Goal: Task Accomplishment & Management: Use online tool/utility

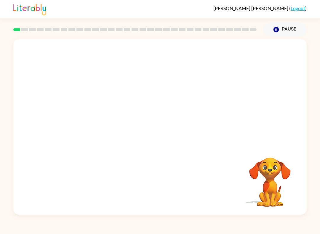
click at [142, 111] on video "Your browser must support playing .mp4 files to use Literably. Please try using…" at bounding box center [159, 92] width 293 height 106
click at [165, 134] on div at bounding box center [160, 130] width 38 height 22
click at [157, 139] on button "button" at bounding box center [160, 130] width 38 height 22
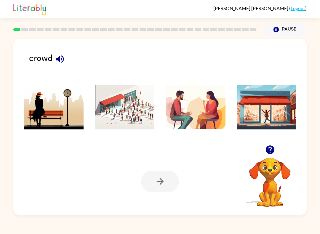
click at [60, 59] on icon "button" at bounding box center [60, 59] width 10 height 10
click at [117, 105] on img at bounding box center [125, 107] width 60 height 44
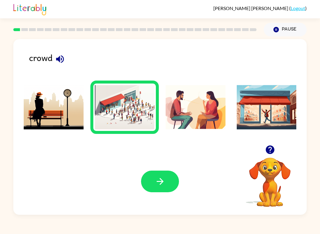
click at [152, 185] on button "button" at bounding box center [160, 182] width 38 height 22
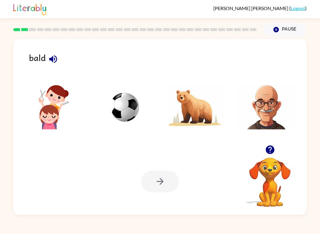
click at [53, 58] on icon "button" at bounding box center [53, 59] width 10 height 10
click at [261, 115] on img at bounding box center [267, 107] width 60 height 44
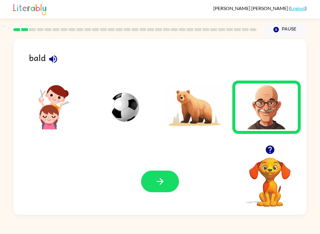
click at [155, 171] on button "button" at bounding box center [160, 182] width 38 height 22
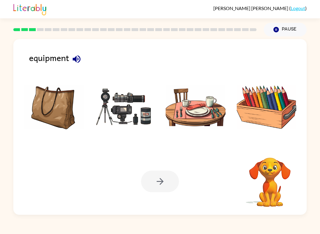
click at [60, 55] on div "equipment" at bounding box center [167, 62] width 277 height 22
click at [51, 52] on div "equipment" at bounding box center [167, 62] width 277 height 22
click at [54, 64] on div "equipment" at bounding box center [167, 62] width 277 height 22
click at [44, 60] on div "equipment" at bounding box center [167, 62] width 277 height 22
click at [81, 59] on icon "button" at bounding box center [76, 59] width 10 height 10
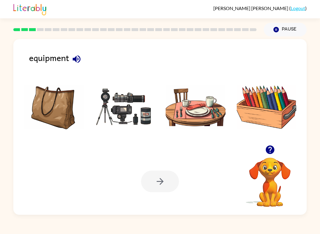
click at [123, 109] on img at bounding box center [125, 107] width 60 height 44
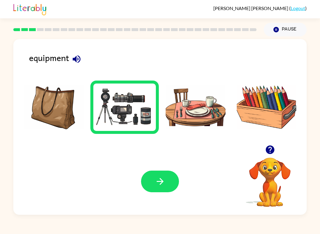
click at [154, 181] on button "button" at bounding box center [160, 182] width 38 height 22
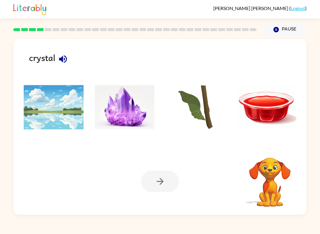
click at [57, 66] on div "crystal" at bounding box center [167, 62] width 277 height 22
click at [63, 59] on icon "button" at bounding box center [63, 59] width 10 height 10
click at [123, 110] on img at bounding box center [125, 107] width 60 height 44
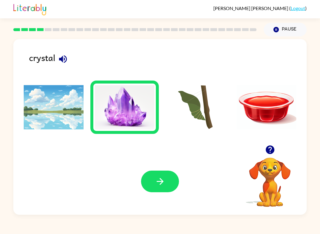
click at [161, 187] on button "button" at bounding box center [160, 182] width 38 height 22
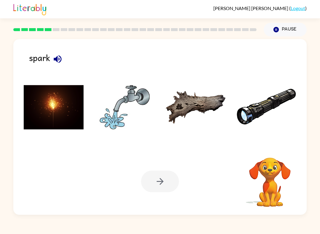
click at [42, 111] on img at bounding box center [54, 107] width 60 height 44
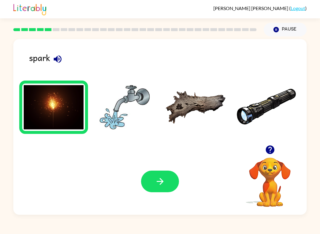
click at [151, 186] on button "button" at bounding box center [160, 182] width 38 height 22
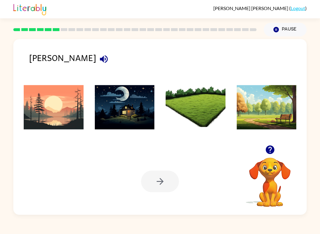
click at [99, 63] on icon "button" at bounding box center [104, 59] width 10 height 10
click at [50, 116] on img at bounding box center [54, 107] width 60 height 44
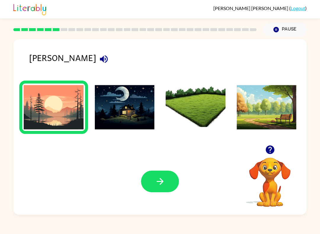
click at [176, 182] on button "button" at bounding box center [160, 182] width 38 height 22
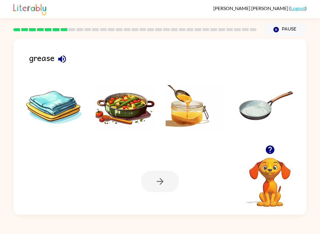
click at [63, 66] on button "button" at bounding box center [61, 59] width 15 height 15
click at [65, 62] on icon "button" at bounding box center [62, 59] width 8 height 8
click at [44, 121] on img at bounding box center [54, 107] width 60 height 44
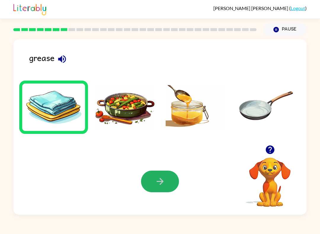
click at [161, 186] on icon "button" at bounding box center [160, 181] width 10 height 10
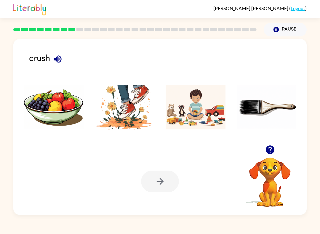
click at [58, 63] on icon "button" at bounding box center [58, 59] width 8 height 8
click at [131, 106] on img at bounding box center [125, 107] width 60 height 44
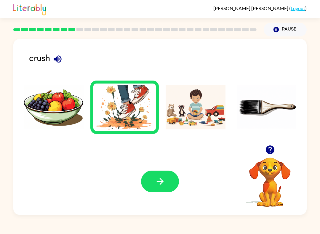
click at [161, 191] on button "button" at bounding box center [160, 182] width 38 height 22
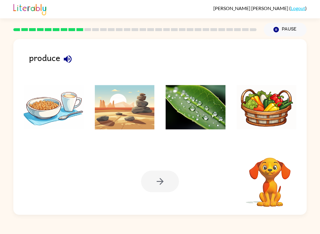
click at [68, 59] on icon "button" at bounding box center [67, 59] width 10 height 10
click at [64, 54] on icon "button" at bounding box center [67, 59] width 10 height 10
click at [68, 58] on icon "button" at bounding box center [67, 59] width 10 height 10
click at [68, 57] on icon "button" at bounding box center [67, 59] width 10 height 10
click at [71, 60] on icon "button" at bounding box center [68, 59] width 8 height 8
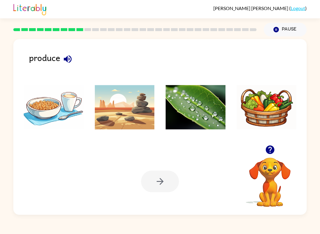
click at [71, 59] on icon "button" at bounding box center [68, 59] width 8 height 8
click at [263, 117] on img at bounding box center [267, 107] width 60 height 44
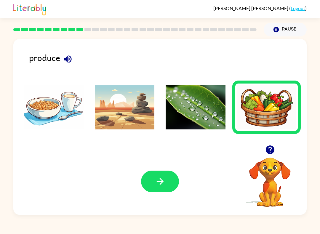
click at [162, 187] on icon "button" at bounding box center [160, 181] width 10 height 10
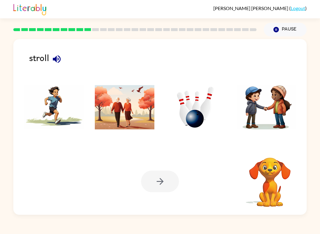
click at [56, 61] on icon "button" at bounding box center [57, 59] width 8 height 8
click at [62, 63] on button "button" at bounding box center [56, 59] width 15 height 15
click at [62, 62] on button "button" at bounding box center [56, 59] width 15 height 15
click at [122, 112] on img at bounding box center [125, 107] width 60 height 44
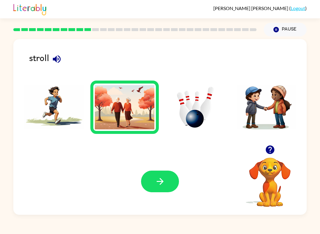
click at [164, 177] on icon "button" at bounding box center [160, 181] width 10 height 10
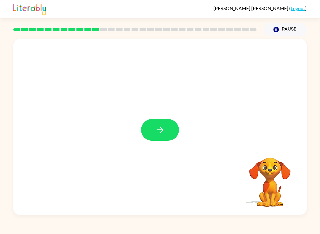
click at [165, 128] on icon "button" at bounding box center [160, 130] width 10 height 10
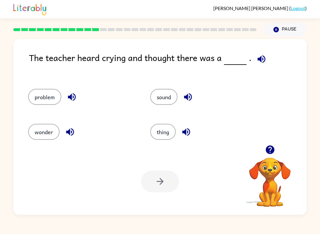
click at [261, 59] on icon "button" at bounding box center [261, 59] width 8 height 8
click at [261, 61] on icon "button" at bounding box center [261, 59] width 10 height 10
click at [258, 61] on icon "button" at bounding box center [261, 59] width 8 height 8
click at [260, 60] on icon "button" at bounding box center [261, 59] width 10 height 10
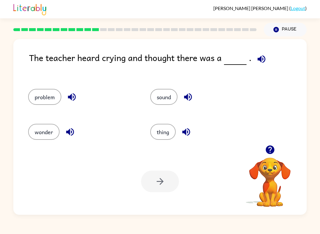
click at [265, 64] on button "button" at bounding box center [261, 59] width 15 height 15
click at [259, 58] on icon "button" at bounding box center [261, 59] width 8 height 8
click at [258, 64] on icon "button" at bounding box center [261, 59] width 10 height 10
click at [269, 54] on div "The teacher heard crying and thought there was a ." at bounding box center [167, 64] width 277 height 26
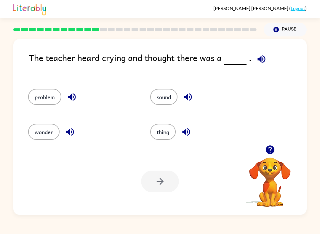
click at [263, 62] on icon "button" at bounding box center [261, 59] width 10 height 10
click at [71, 95] on icon "button" at bounding box center [72, 97] width 8 height 8
click at [42, 102] on button "problem" at bounding box center [44, 97] width 33 height 16
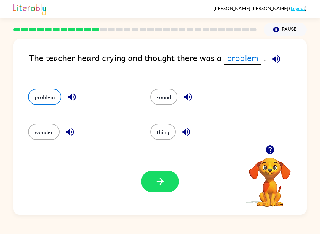
click at [156, 179] on icon "button" at bounding box center [160, 181] width 10 height 10
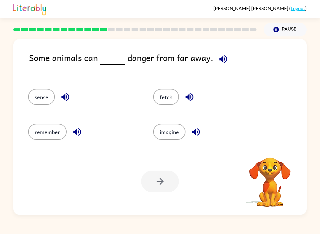
click at [221, 61] on icon "button" at bounding box center [223, 59] width 10 height 10
click at [219, 61] on icon "button" at bounding box center [223, 59] width 8 height 8
click at [67, 96] on icon "button" at bounding box center [65, 97] width 8 height 8
click at [36, 97] on button "sense" at bounding box center [41, 97] width 27 height 16
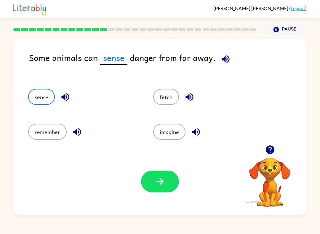
click at [226, 57] on icon "button" at bounding box center [225, 59] width 10 height 10
click at [220, 59] on icon "button" at bounding box center [225, 59] width 10 height 10
click at [162, 187] on icon "button" at bounding box center [160, 181] width 10 height 10
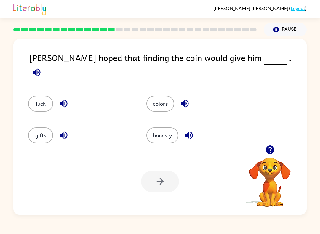
click at [42, 67] on icon "button" at bounding box center [36, 72] width 10 height 10
click at [50, 96] on button "luck" at bounding box center [40, 104] width 25 height 16
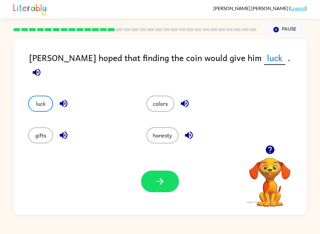
click at [146, 183] on button "button" at bounding box center [160, 182] width 38 height 22
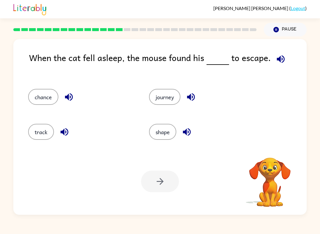
click at [278, 65] on button "button" at bounding box center [280, 59] width 15 height 15
click at [52, 103] on button "chance" at bounding box center [43, 97] width 30 height 16
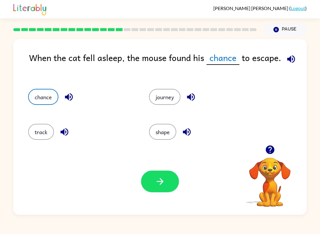
click at [160, 187] on button "button" at bounding box center [160, 182] width 38 height 22
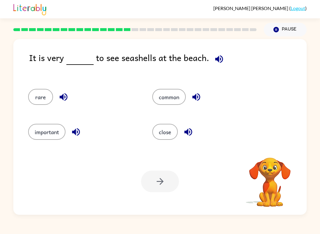
click at [204, 59] on div "It is very to see seashells at the beach." at bounding box center [167, 64] width 277 height 26
click at [203, 59] on div "It is very to see seashells at the beach." at bounding box center [167, 64] width 277 height 26
click at [214, 62] on icon "button" at bounding box center [219, 59] width 10 height 10
click at [214, 58] on icon "button" at bounding box center [219, 59] width 10 height 10
click at [217, 64] on icon "button" at bounding box center [219, 59] width 10 height 10
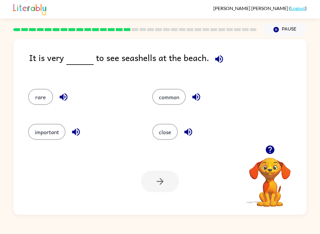
click at [216, 66] on button "button" at bounding box center [218, 59] width 15 height 15
click at [171, 103] on button "common" at bounding box center [168, 97] width 33 height 16
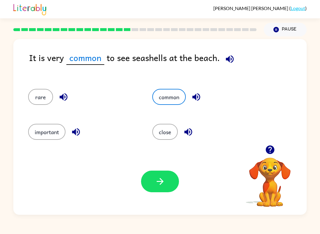
click at [157, 182] on icon "button" at bounding box center [160, 181] width 10 height 10
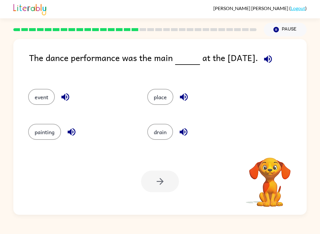
click at [263, 68] on div "The dance performance was the main at the carnival." at bounding box center [167, 64] width 277 height 26
click at [270, 55] on icon "button" at bounding box center [268, 59] width 10 height 10
click at [269, 56] on icon "button" at bounding box center [268, 59] width 10 height 10
click at [43, 103] on button "event" at bounding box center [41, 97] width 27 height 16
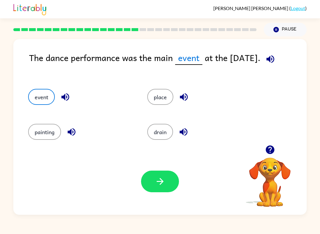
click at [155, 203] on div "Your browser must support playing .mp4 files to use Literably. Please try using…" at bounding box center [159, 181] width 293 height 67
click at [154, 188] on button "button" at bounding box center [160, 182] width 38 height 22
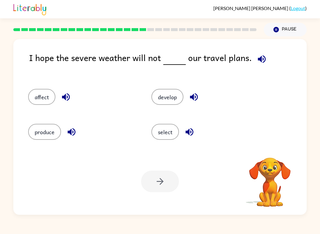
click at [254, 56] on button "button" at bounding box center [261, 59] width 15 height 15
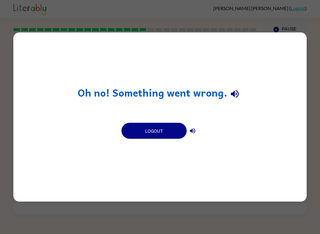
click at [268, 70] on div "Oh no! Something went wrong. Logout" at bounding box center [159, 117] width 293 height 169
click at [242, 232] on div "Oh no! Something went wrong. Logout" at bounding box center [160, 117] width 320 height 234
click at [241, 232] on div "Oh no! Something went wrong. Logout" at bounding box center [160, 117] width 320 height 234
click at [245, 227] on div "Oh no! Something went wrong. Logout" at bounding box center [160, 117] width 320 height 234
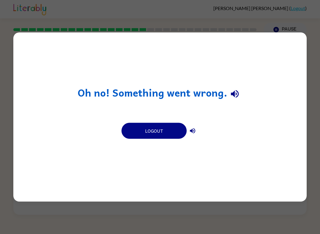
click at [274, 31] on div "Oh no! Something went wrong. Logout" at bounding box center [160, 117] width 320 height 234
click at [47, 107] on div "Oh no! Something went wrong. Logout" at bounding box center [159, 117] width 293 height 169
click at [46, 107] on div "Oh no! Something went wrong. Logout" at bounding box center [159, 117] width 293 height 169
click at [38, 105] on div "Oh no! Something went wrong. Logout" at bounding box center [159, 117] width 293 height 169
click at [28, 99] on div "Oh no! Something went wrong. Logout" at bounding box center [159, 117] width 293 height 169
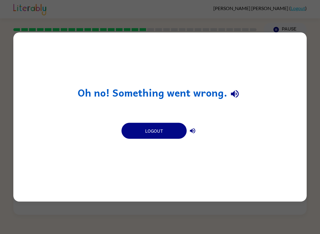
click at [12, 93] on div "Oh no! Something went wrong. Logout" at bounding box center [160, 117] width 320 height 234
click at [1, 92] on div "Oh no! Something went wrong. Logout" at bounding box center [160, 117] width 320 height 234
click at [166, 137] on button "Logout" at bounding box center [153, 131] width 65 height 16
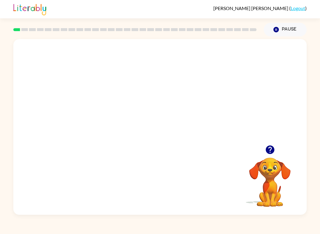
click at [145, 99] on video "Your browser must support playing .mp4 files to use Literably. Please try using…" at bounding box center [159, 92] width 293 height 106
click at [176, 116] on video "Your browser must support playing .mp4 files to use Literably. Please try using…" at bounding box center [159, 92] width 293 height 106
click at [186, 109] on video "Your browser must support playing .mp4 files to use Literably. Please try using…" at bounding box center [159, 92] width 293 height 106
click at [164, 118] on video "Your browser must support playing .mp4 files to use Literably. Please try using…" at bounding box center [159, 92] width 293 height 106
click at [190, 110] on video "Your browser must support playing .mp4 files to use Literably. Please try using…" at bounding box center [159, 92] width 293 height 106
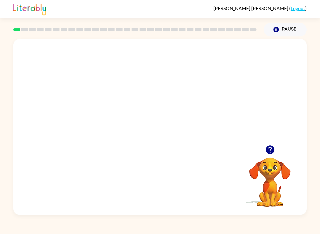
click at [166, 121] on video "Your browser must support playing .mp4 files to use Literably. Please try using…" at bounding box center [159, 92] width 293 height 106
click at [164, 133] on div at bounding box center [160, 130] width 38 height 22
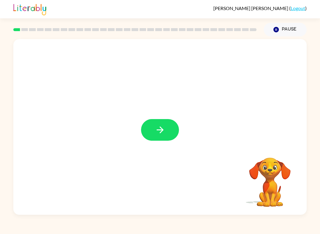
click at [172, 133] on button "button" at bounding box center [160, 130] width 38 height 22
click at [172, 133] on div at bounding box center [160, 130] width 38 height 22
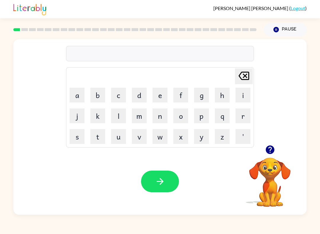
click at [178, 138] on button "x" at bounding box center [180, 136] width 15 height 15
click at [174, 121] on button "o" at bounding box center [180, 115] width 15 height 15
click at [177, 121] on button "o" at bounding box center [180, 115] width 15 height 15
click at [182, 114] on button "o" at bounding box center [180, 115] width 15 height 15
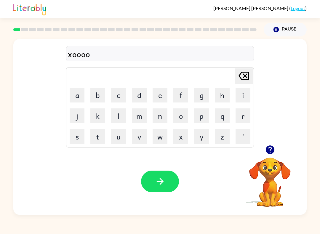
click at [182, 113] on button "o" at bounding box center [180, 115] width 15 height 15
click at [184, 115] on button "o" at bounding box center [180, 115] width 15 height 15
click at [184, 114] on button "o" at bounding box center [180, 115] width 15 height 15
click at [179, 114] on button "o" at bounding box center [180, 115] width 15 height 15
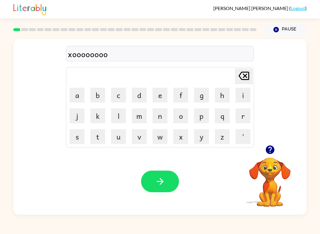
click at [179, 113] on button "o" at bounding box center [180, 115] width 15 height 15
click at [182, 114] on button "o" at bounding box center [180, 115] width 15 height 15
click at [180, 111] on button "o" at bounding box center [180, 115] width 15 height 15
click at [179, 111] on button "o" at bounding box center [180, 115] width 15 height 15
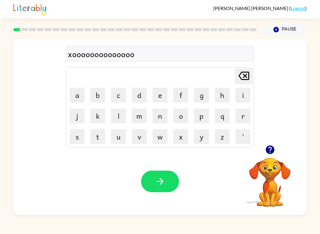
click at [184, 113] on button "o" at bounding box center [180, 115] width 15 height 15
click at [183, 113] on button "o" at bounding box center [180, 115] width 15 height 15
click at [182, 115] on button "o" at bounding box center [180, 115] width 15 height 15
click at [182, 117] on button "o" at bounding box center [180, 115] width 15 height 15
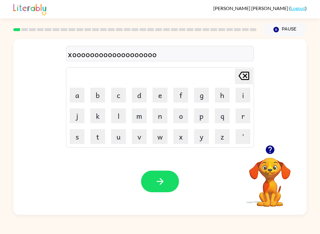
click at [182, 117] on button "o" at bounding box center [180, 115] width 15 height 15
click at [184, 115] on button "o" at bounding box center [180, 115] width 15 height 15
click at [181, 118] on button "o" at bounding box center [180, 115] width 15 height 15
click at [246, 81] on icon "[PERSON_NAME] last character input" at bounding box center [244, 76] width 14 height 14
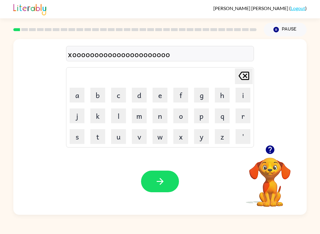
click at [245, 80] on icon at bounding box center [243, 76] width 11 height 8
click at [247, 80] on icon "[PERSON_NAME] last character input" at bounding box center [244, 76] width 14 height 14
click at [247, 80] on icon at bounding box center [243, 76] width 11 height 8
click at [236, 80] on button "[PERSON_NAME] last character input" at bounding box center [244, 76] width 18 height 16
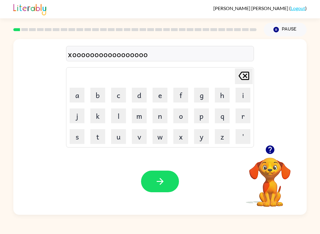
click at [239, 80] on icon "[PERSON_NAME] last character input" at bounding box center [244, 76] width 14 height 14
click at [251, 77] on icon "[PERSON_NAME] last character input" at bounding box center [244, 76] width 14 height 14
click at [247, 76] on icon "[PERSON_NAME] last character input" at bounding box center [244, 76] width 14 height 14
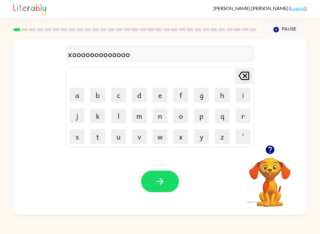
click at [246, 76] on icon "[PERSON_NAME] last character input" at bounding box center [244, 76] width 14 height 14
click at [241, 74] on icon at bounding box center [243, 76] width 11 height 8
click at [241, 73] on icon at bounding box center [243, 76] width 11 height 8
click at [244, 78] on icon "[PERSON_NAME] last character input" at bounding box center [244, 76] width 14 height 14
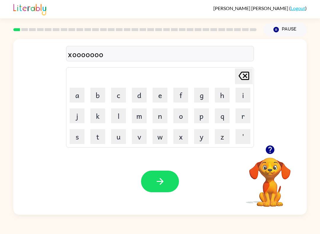
click at [236, 83] on button "[PERSON_NAME] last character input" at bounding box center [244, 76] width 18 height 16
click at [241, 78] on icon "[PERSON_NAME] last character input" at bounding box center [244, 76] width 14 height 14
click at [243, 77] on icon "[PERSON_NAME] last character input" at bounding box center [244, 76] width 14 height 14
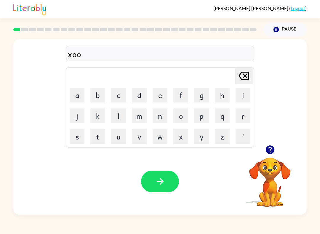
click at [243, 77] on icon "[PERSON_NAME] last character input" at bounding box center [244, 76] width 14 height 14
click at [236, 80] on button "[PERSON_NAME] last character input" at bounding box center [244, 76] width 18 height 16
click at [236, 79] on button "[PERSON_NAME] last character input" at bounding box center [244, 76] width 18 height 16
click at [199, 120] on button "p" at bounding box center [201, 115] width 15 height 15
click at [75, 98] on button "a" at bounding box center [77, 95] width 15 height 15
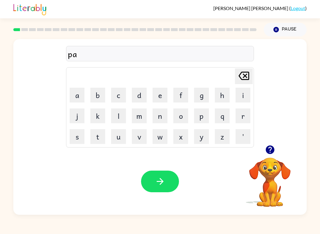
click at [139, 96] on button "d" at bounding box center [139, 95] width 15 height 15
click at [159, 184] on icon "button" at bounding box center [160, 181] width 10 height 10
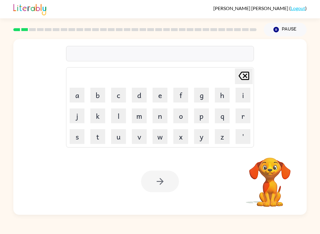
click at [201, 120] on button "p" at bounding box center [201, 115] width 15 height 15
click at [73, 95] on button "a" at bounding box center [77, 95] width 15 height 15
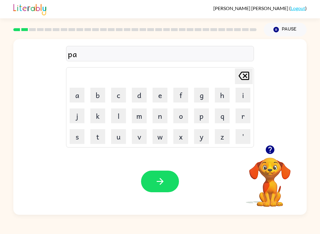
click at [157, 134] on button "w" at bounding box center [159, 136] width 15 height 15
click at [248, 79] on icon "[PERSON_NAME] last character input" at bounding box center [244, 76] width 14 height 14
click at [161, 184] on icon "button" at bounding box center [160, 181] width 10 height 10
click at [268, 150] on icon "button" at bounding box center [269, 149] width 9 height 9
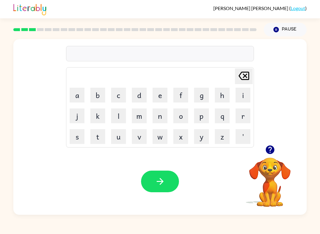
click at [159, 118] on button "n" at bounding box center [159, 115] width 15 height 15
click at [181, 111] on button "o" at bounding box center [180, 115] width 15 height 15
click at [246, 121] on button "r" at bounding box center [242, 115] width 15 height 15
click at [99, 135] on button "t" at bounding box center [97, 136] width 15 height 15
click at [225, 102] on button "h" at bounding box center [222, 95] width 15 height 15
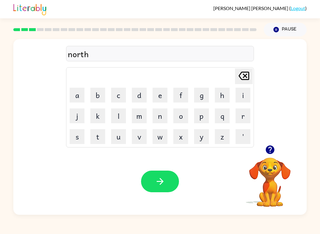
click at [158, 181] on icon "button" at bounding box center [160, 181] width 10 height 10
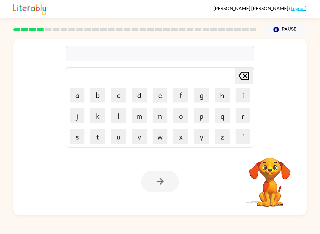
click at [80, 137] on button "s" at bounding box center [77, 136] width 15 height 15
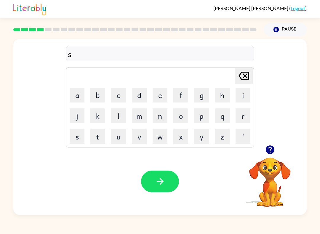
click at [163, 141] on button "w" at bounding box center [159, 136] width 15 height 15
click at [244, 91] on button "i" at bounding box center [242, 95] width 15 height 15
click at [144, 115] on button "m" at bounding box center [139, 115] width 15 height 15
click at [171, 182] on button "button" at bounding box center [160, 182] width 38 height 22
click at [75, 139] on button "s" at bounding box center [77, 136] width 15 height 15
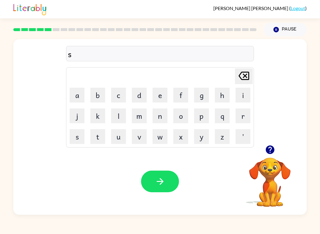
click at [117, 95] on button "c" at bounding box center [118, 95] width 15 height 15
click at [181, 118] on button "o" at bounding box center [180, 115] width 15 height 15
click at [159, 135] on button "w" at bounding box center [159, 136] width 15 height 15
click at [97, 134] on button "t" at bounding box center [97, 136] width 15 height 15
click at [169, 200] on div "Your browser must support playing .mp4 files to use Literably. Please try using…" at bounding box center [159, 181] width 293 height 67
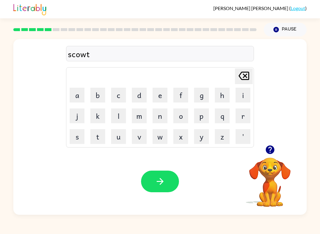
click at [169, 180] on button "button" at bounding box center [160, 182] width 38 height 22
click at [79, 93] on button "a" at bounding box center [77, 95] width 15 height 15
click at [144, 116] on button "m" at bounding box center [139, 115] width 15 height 15
click at [243, 78] on icon "[PERSON_NAME] last character input" at bounding box center [244, 76] width 14 height 14
click at [200, 139] on button "y" at bounding box center [201, 136] width 15 height 15
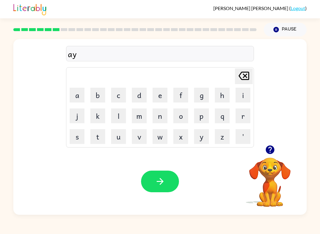
click at [136, 116] on button "m" at bounding box center [139, 115] width 15 height 15
click at [168, 181] on button "button" at bounding box center [160, 182] width 38 height 22
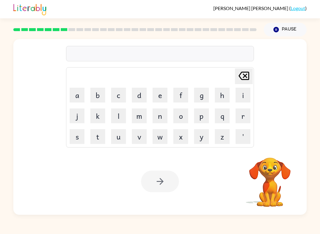
click at [79, 133] on button "s" at bounding box center [77, 136] width 15 height 15
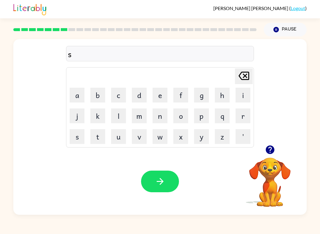
click at [117, 99] on button "c" at bounding box center [118, 95] width 15 height 15
click at [97, 117] on button "k" at bounding box center [97, 115] width 15 height 15
click at [245, 114] on button "r" at bounding box center [242, 115] width 15 height 15
click at [244, 88] on button "i" at bounding box center [242, 95] width 15 height 15
click at [95, 100] on button "b" at bounding box center [97, 95] width 15 height 15
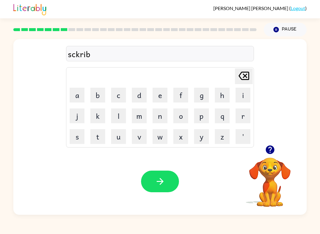
click at [115, 118] on button "l" at bounding box center [118, 115] width 15 height 15
click at [170, 179] on button "button" at bounding box center [160, 182] width 38 height 22
click at [196, 100] on button "g" at bounding box center [201, 95] width 15 height 15
click at [246, 117] on button "r" at bounding box center [242, 115] width 15 height 15
click at [76, 100] on button "a" at bounding box center [77, 95] width 15 height 15
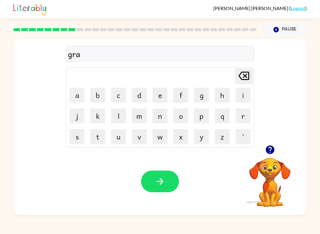
click at [174, 92] on button "f" at bounding box center [180, 95] width 15 height 15
click at [150, 175] on button "button" at bounding box center [160, 182] width 38 height 22
click at [199, 129] on button "y" at bounding box center [201, 136] width 15 height 15
click at [171, 126] on table "[PERSON_NAME] last character input a b c d e f g h i j k l m n o p q r s t u v …" at bounding box center [159, 108] width 187 height 80
click at [165, 113] on button "n" at bounding box center [159, 115] width 15 height 15
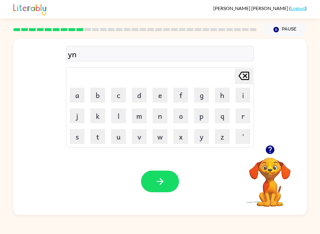
click at [141, 129] on button "v" at bounding box center [139, 136] width 15 height 15
click at [150, 114] on td "n" at bounding box center [160, 116] width 20 height 20
click at [138, 131] on button "v" at bounding box center [139, 136] width 15 height 15
click at [151, 115] on td "n" at bounding box center [160, 116] width 20 height 20
click at [146, 112] on button "m" at bounding box center [139, 115] width 15 height 15
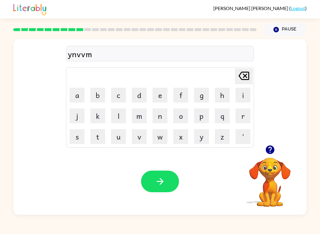
click at [150, 115] on td "n" at bounding box center [160, 116] width 20 height 20
click at [145, 118] on button "m" at bounding box center [139, 115] width 15 height 15
click at [240, 77] on icon "[PERSON_NAME] last character input" at bounding box center [244, 76] width 14 height 14
click at [246, 78] on icon at bounding box center [243, 76] width 11 height 8
click at [243, 81] on icon "[PERSON_NAME] last character input" at bounding box center [244, 76] width 14 height 14
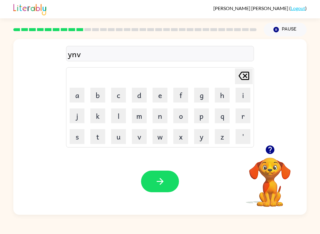
click at [243, 81] on icon "[PERSON_NAME] last character input" at bounding box center [244, 76] width 14 height 14
click at [244, 79] on icon at bounding box center [243, 76] width 11 height 8
click at [242, 80] on icon "[PERSON_NAME] last character input" at bounding box center [244, 76] width 14 height 14
click at [203, 116] on button "p" at bounding box center [201, 115] width 15 height 15
click at [201, 111] on button "p" at bounding box center [201, 115] width 15 height 15
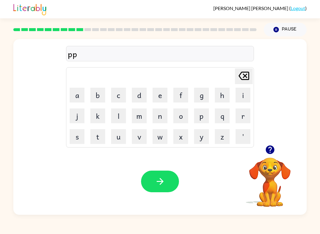
click at [201, 111] on button "p" at bounding box center [201, 115] width 15 height 15
click at [204, 115] on button "p" at bounding box center [201, 115] width 15 height 15
click at [206, 113] on button "p" at bounding box center [201, 115] width 15 height 15
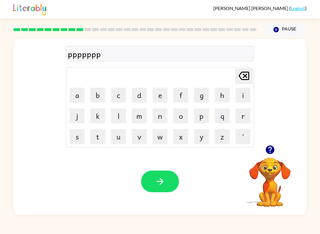
click at [245, 81] on icon "[PERSON_NAME] last character input" at bounding box center [244, 76] width 14 height 14
click at [246, 81] on icon "[PERSON_NAME] last character input" at bounding box center [244, 76] width 14 height 14
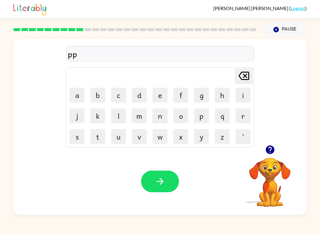
click at [238, 81] on icon "[PERSON_NAME] last character input" at bounding box center [244, 76] width 14 height 14
click at [246, 98] on button "i" at bounding box center [242, 95] width 15 height 15
click at [199, 138] on button "y" at bounding box center [201, 136] width 15 height 15
click at [74, 137] on button "s" at bounding box center [77, 136] width 15 height 15
click at [167, 182] on button "button" at bounding box center [160, 182] width 38 height 22
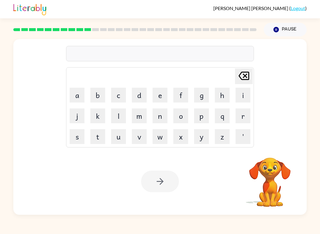
click at [121, 137] on button "u" at bounding box center [118, 136] width 15 height 15
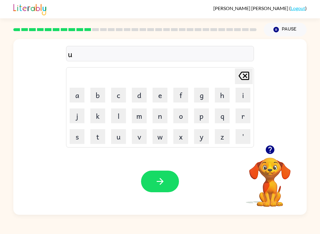
click at [159, 116] on button "n" at bounding box center [159, 115] width 15 height 15
click at [184, 97] on button "f" at bounding box center [180, 95] width 15 height 15
click at [181, 116] on button "o" at bounding box center [180, 115] width 15 height 15
click at [115, 115] on button "l" at bounding box center [118, 115] width 15 height 15
click at [304, 116] on div "unfol [PERSON_NAME] last character input a b c d e f g h i j k l m n o p q r s …" at bounding box center [159, 92] width 293 height 106
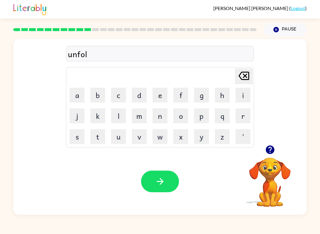
click at [135, 90] on button "d" at bounding box center [139, 95] width 15 height 15
click at [150, 198] on div "Your browser must support playing .mp4 files to use Literably. Please try using…" at bounding box center [159, 181] width 293 height 67
click at [160, 209] on div "Your browser must support playing .mp4 files to use Literably. Please try using…" at bounding box center [159, 181] width 293 height 67
click at [150, 180] on button "button" at bounding box center [160, 182] width 38 height 22
click at [139, 140] on button "v" at bounding box center [139, 136] width 15 height 15
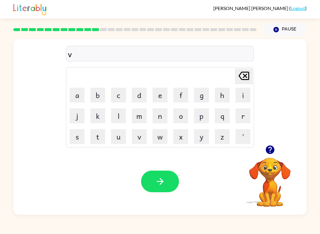
click at [183, 121] on button "o" at bounding box center [180, 115] width 15 height 15
click at [97, 140] on button "t" at bounding box center [97, 136] width 15 height 15
click at [155, 98] on button "e" at bounding box center [159, 95] width 15 height 15
click at [175, 189] on button "button" at bounding box center [160, 182] width 38 height 22
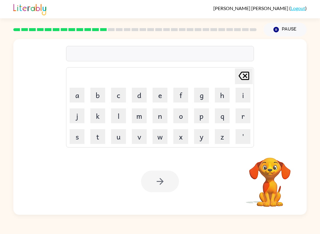
click at [137, 116] on button "m" at bounding box center [139, 115] width 15 height 15
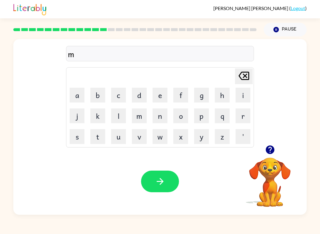
click at [118, 141] on button "u" at bounding box center [118, 136] width 15 height 15
click at [80, 138] on button "s" at bounding box center [77, 136] width 15 height 15
click at [95, 137] on button "t" at bounding box center [97, 136] width 15 height 15
click at [75, 138] on button "s" at bounding box center [77, 136] width 15 height 15
click at [239, 77] on icon at bounding box center [243, 76] width 11 height 8
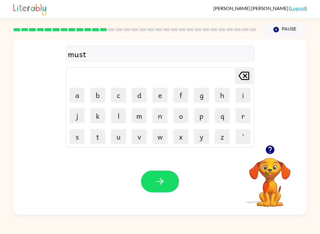
click at [78, 98] on button "a" at bounding box center [77, 95] width 15 height 15
click at [118, 98] on button "c" at bounding box center [118, 95] width 15 height 15
click at [100, 119] on button "k" at bounding box center [97, 115] width 15 height 15
click at [162, 184] on icon "button" at bounding box center [160, 181] width 10 height 10
click at [97, 119] on button "k" at bounding box center [97, 115] width 15 height 15
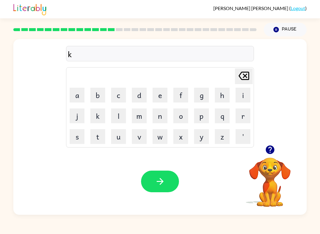
click at [120, 141] on button "u" at bounding box center [118, 136] width 15 height 15
click at [136, 94] on button "d" at bounding box center [139, 95] width 15 height 15
click at [116, 118] on button "l" at bounding box center [118, 115] width 15 height 15
click at [158, 93] on button "e" at bounding box center [159, 95] width 15 height 15
click at [166, 183] on button "button" at bounding box center [160, 182] width 38 height 22
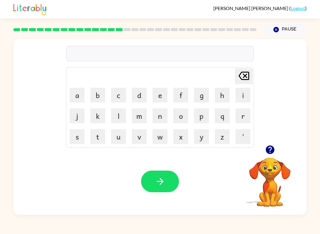
click at [138, 93] on button "d" at bounding box center [139, 95] width 15 height 15
click at [125, 113] on button "l" at bounding box center [118, 115] width 15 height 15
click at [76, 99] on button "a" at bounding box center [77, 95] width 15 height 15
click at [198, 142] on button "y" at bounding box center [201, 136] width 15 height 15
click at [170, 177] on button "button" at bounding box center [160, 182] width 38 height 22
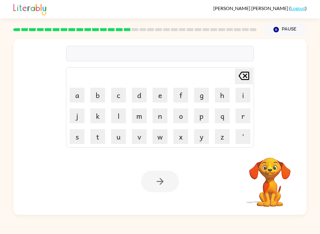
click at [126, 93] on button "c" at bounding box center [118, 95] width 15 height 15
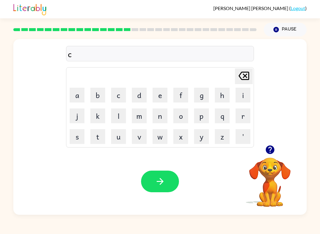
click at [178, 117] on button "o" at bounding box center [180, 115] width 15 height 15
click at [243, 115] on button "r" at bounding box center [242, 115] width 15 height 15
click at [133, 94] on button "d" at bounding box center [139, 95] width 15 height 15
click at [165, 182] on icon "button" at bounding box center [160, 181] width 10 height 10
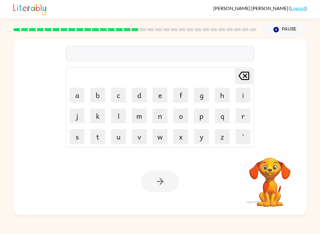
click at [78, 138] on button "s" at bounding box center [77, 136] width 15 height 15
click at [246, 78] on icon "[PERSON_NAME] last character input" at bounding box center [244, 76] width 14 height 14
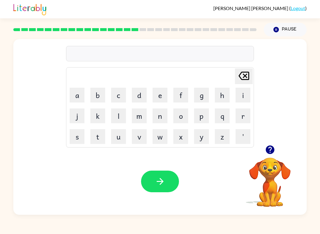
click at [225, 134] on button "z" at bounding box center [222, 136] width 15 height 15
click at [249, 88] on button "i" at bounding box center [242, 95] width 15 height 15
click at [199, 115] on button "p" at bounding box center [201, 115] width 15 height 15
click at [158, 190] on button "button" at bounding box center [160, 182] width 38 height 22
click at [268, 152] on icon "button" at bounding box center [269, 149] width 9 height 9
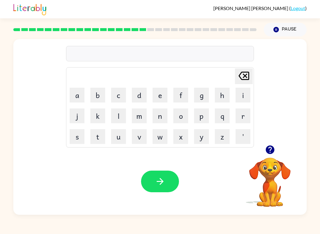
click at [138, 96] on button "d" at bounding box center [139, 95] width 15 height 15
click at [245, 119] on button "r" at bounding box center [242, 115] width 15 height 15
click at [181, 118] on button "o" at bounding box center [180, 115] width 15 height 15
click at [204, 120] on button "p" at bounding box center [201, 115] width 15 height 15
click at [236, 96] on button "i" at bounding box center [242, 95] width 15 height 15
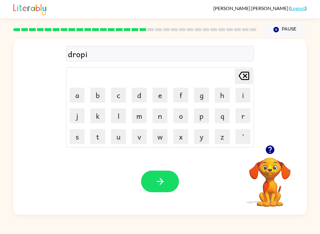
click at [159, 117] on button "n" at bounding box center [159, 115] width 15 height 15
click at [203, 97] on button "g" at bounding box center [201, 95] width 15 height 15
click at [167, 195] on div "Your browser must support playing .mp4 files to use Literably. Please try using…" at bounding box center [159, 181] width 293 height 67
click at [267, 155] on icon "button" at bounding box center [270, 150] width 10 height 10
click at [155, 181] on icon "button" at bounding box center [160, 181] width 10 height 10
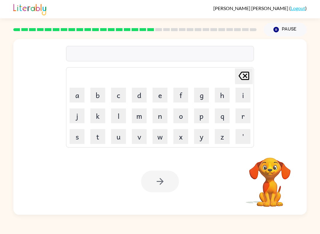
click at [216, 95] on button "h" at bounding box center [222, 95] width 15 height 15
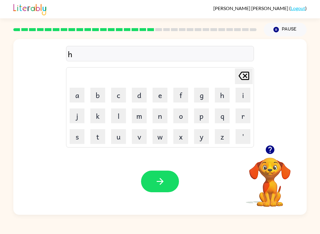
click at [156, 99] on button "e" at bounding box center [159, 95] width 15 height 15
click at [237, 121] on button "r" at bounding box center [242, 115] width 15 height 15
click at [175, 185] on button "button" at bounding box center [160, 182] width 38 height 22
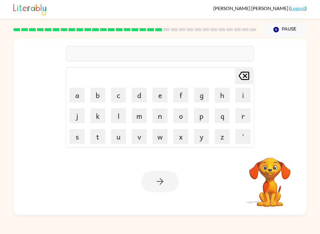
click at [241, 116] on button "r" at bounding box center [242, 115] width 15 height 15
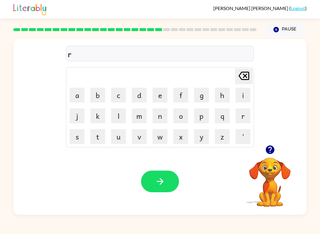
click at [154, 101] on button "e" at bounding box center [159, 95] width 15 height 15
click at [119, 97] on button "c" at bounding box center [118, 95] width 15 height 15
click at [217, 106] on td "q" at bounding box center [222, 116] width 20 height 20
click at [220, 95] on button "h" at bounding box center [222, 95] width 15 height 15
click at [269, 151] on icon "button" at bounding box center [270, 150] width 10 height 10
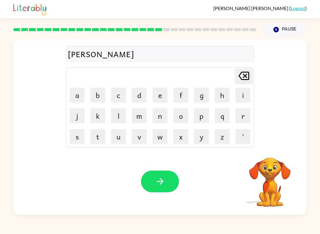
click at [174, 179] on button "button" at bounding box center [160, 182] width 38 height 22
click at [224, 96] on button "h" at bounding box center [222, 95] width 15 height 15
click at [243, 101] on button "i" at bounding box center [242, 95] width 15 height 15
click at [157, 113] on button "n" at bounding box center [159, 115] width 15 height 15
click at [91, 134] on button "t" at bounding box center [97, 136] width 15 height 15
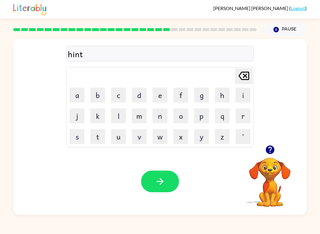
click at [134, 93] on button "d" at bounding box center [139, 95] width 15 height 15
click at [238, 94] on button "i" at bounding box center [242, 95] width 15 height 15
click at [134, 102] on button "d" at bounding box center [139, 95] width 15 height 15
click at [175, 174] on button "button" at bounding box center [160, 182] width 38 height 22
click at [267, 152] on icon "button" at bounding box center [269, 149] width 9 height 9
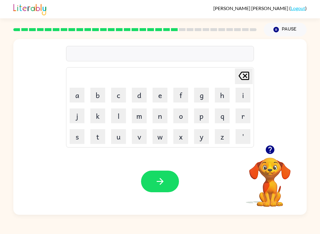
click at [246, 116] on button "r" at bounding box center [242, 115] width 15 height 15
click at [246, 95] on button "i" at bounding box center [242, 95] width 15 height 15
click at [123, 93] on button "c" at bounding box center [118, 95] width 15 height 15
click at [166, 180] on button "button" at bounding box center [160, 182] width 38 height 22
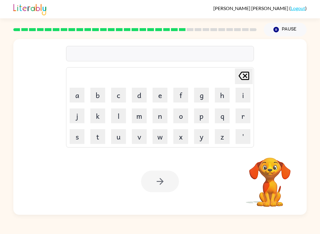
click at [245, 114] on button "r" at bounding box center [242, 115] width 15 height 15
click at [71, 104] on td "a" at bounding box center [77, 95] width 20 height 20
click at [79, 97] on button "a" at bounding box center [77, 95] width 15 height 15
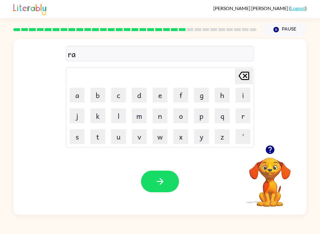
click at [160, 116] on button "n" at bounding box center [159, 115] width 15 height 15
click at [153, 100] on button "e" at bounding box center [159, 95] width 15 height 15
click at [240, 80] on icon "[PERSON_NAME] last character input" at bounding box center [244, 76] width 14 height 14
click at [246, 77] on icon at bounding box center [243, 76] width 11 height 8
click at [243, 96] on button "i" at bounding box center [242, 95] width 15 height 15
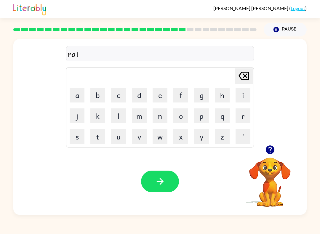
click at [165, 116] on button "n" at bounding box center [159, 115] width 15 height 15
click at [118, 97] on button "c" at bounding box center [118, 95] width 15 height 15
click at [187, 114] on button "o" at bounding box center [180, 115] width 15 height 15
click at [99, 141] on button "t" at bounding box center [97, 136] width 15 height 15
click at [170, 184] on button "button" at bounding box center [160, 182] width 38 height 22
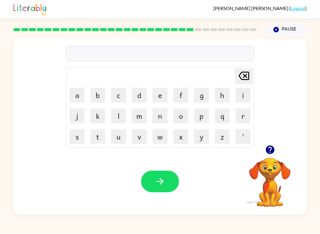
click at [243, 115] on button "r" at bounding box center [242, 115] width 15 height 15
click at [141, 115] on button "m" at bounding box center [139, 115] width 15 height 15
click at [120, 135] on button "u" at bounding box center [118, 136] width 15 height 15
click at [248, 116] on button "r" at bounding box center [242, 115] width 15 height 15
click at [95, 115] on button "k" at bounding box center [97, 115] width 15 height 15
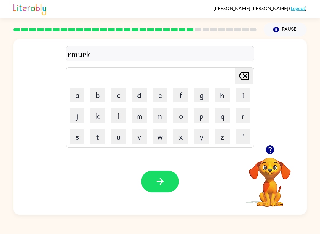
click at [167, 178] on button "button" at bounding box center [160, 182] width 38 height 22
click at [76, 96] on button "a" at bounding box center [77, 95] width 15 height 15
click at [139, 96] on button "d" at bounding box center [139, 95] width 15 height 15
click at [141, 137] on button "v" at bounding box center [139, 136] width 15 height 15
click at [76, 94] on button "a" at bounding box center [77, 95] width 15 height 15
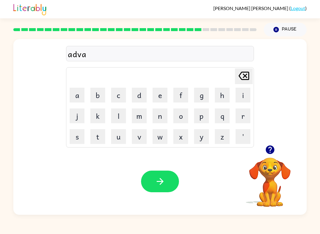
click at [78, 137] on button "s" at bounding box center [77, 136] width 15 height 15
click at [71, 101] on button "a" at bounding box center [77, 95] width 15 height 15
click at [278, 27] on icon "Pause" at bounding box center [276, 29] width 7 height 7
